Goal: Navigation & Orientation: Find specific page/section

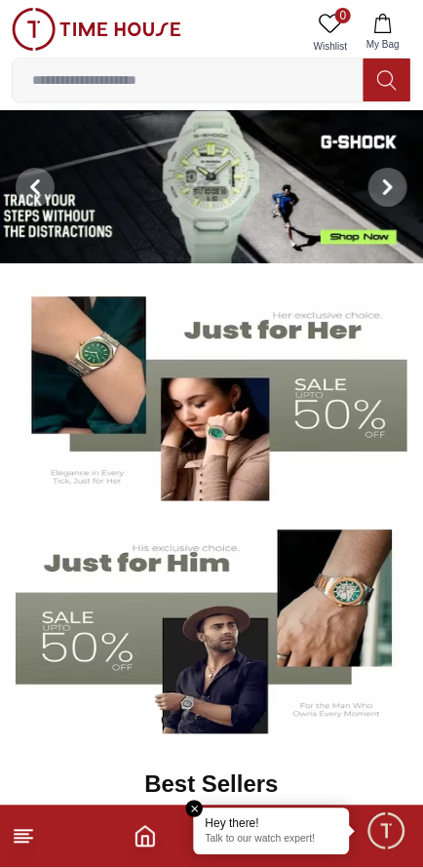
click at [192, 803] on em "Close tooltip" at bounding box center [195, 810] width 18 height 18
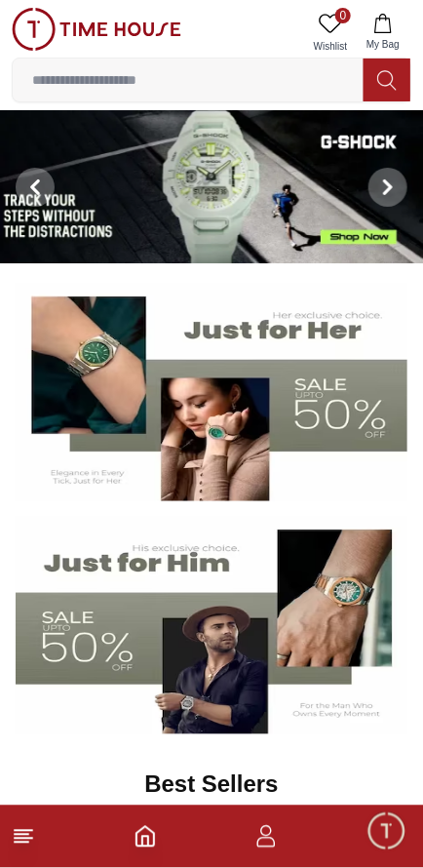
click at [262, 844] on icon "button" at bounding box center [265, 836] width 23 height 23
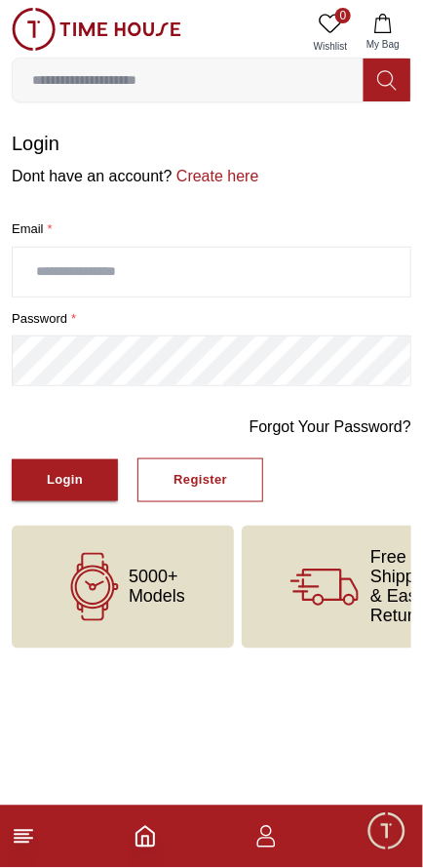
click at [271, 839] on icon "button" at bounding box center [266, 843] width 19 height 10
click at [388, 842] on span "Minimize live chat window" at bounding box center [386, 830] width 57 height 57
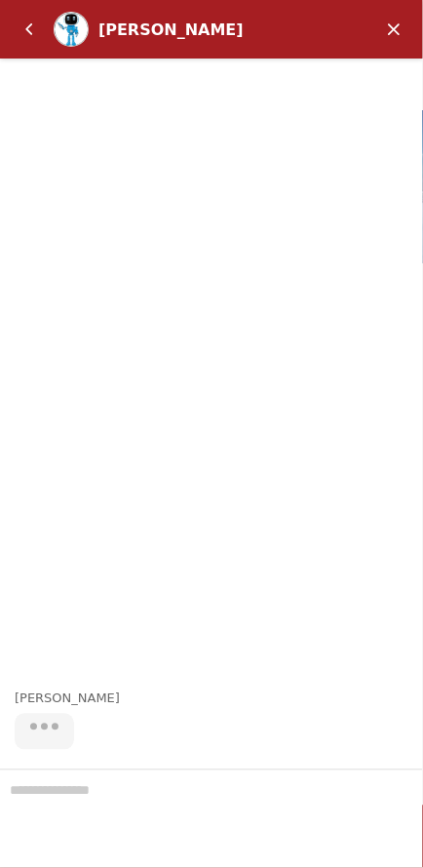
click at [393, 26] on em "Minimize" at bounding box center [393, 29] width 39 height 39
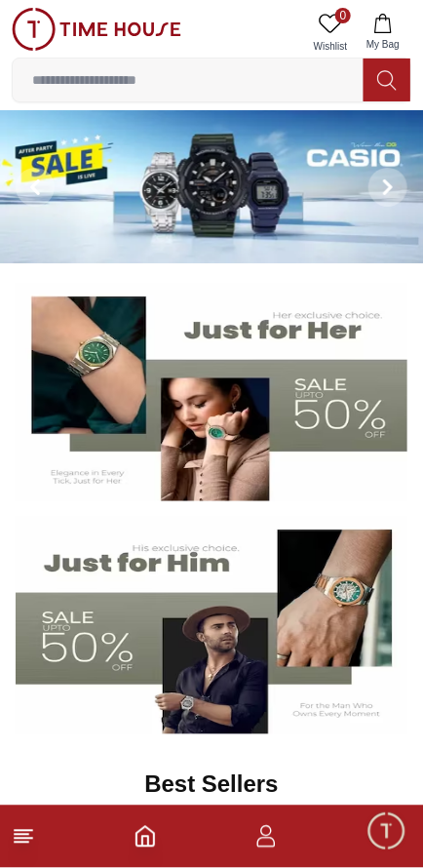
click at [144, 843] on icon "Home" at bounding box center [145, 836] width 23 height 23
click at [23, 831] on line at bounding box center [24, 831] width 18 height 0
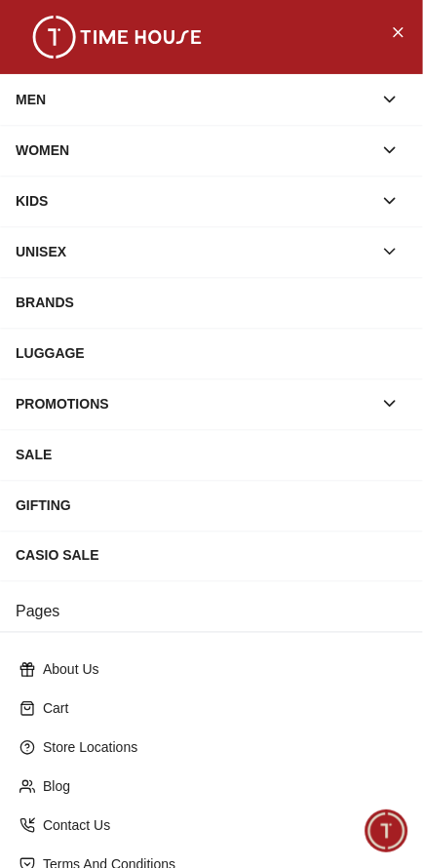
scroll to position [240, 0]
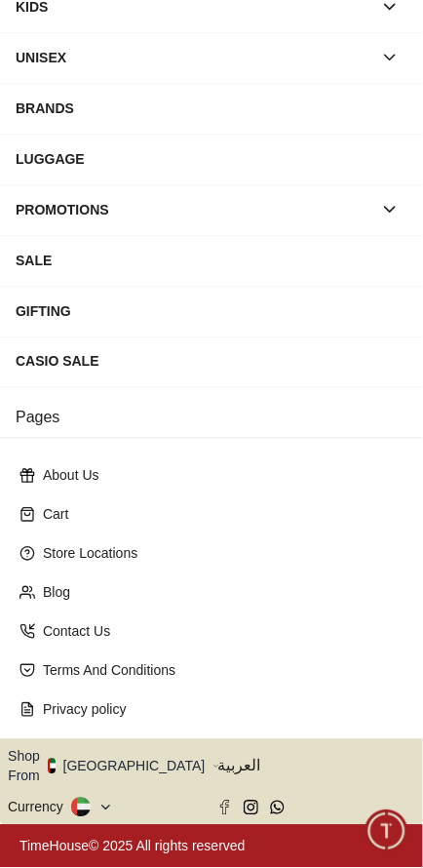
click at [138, 759] on button "Shop From [GEOGRAPHIC_DATA]" at bounding box center [114, 766] width 212 height 39
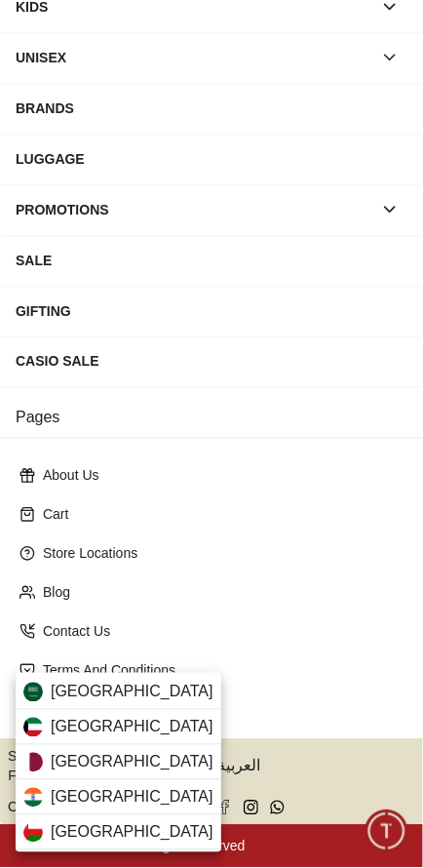
click at [127, 690] on span "[GEOGRAPHIC_DATA]" at bounding box center [132, 692] width 163 height 23
